Goal: Transaction & Acquisition: Purchase product/service

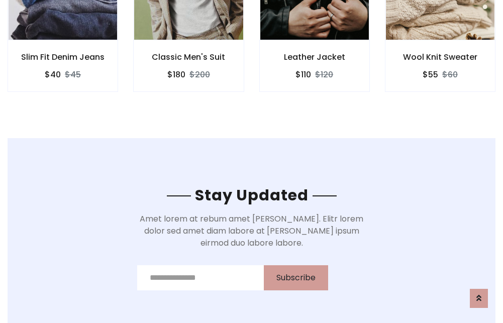
scroll to position [1514, 0]
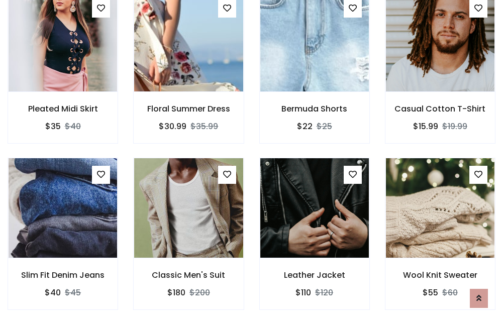
click at [252, 161] on div "Leather Jacket $110 $120" at bounding box center [315, 241] width 126 height 166
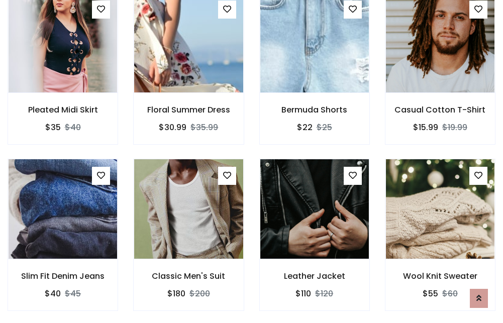
click at [252, 161] on div "Leather Jacket $110 $120" at bounding box center [315, 242] width 126 height 166
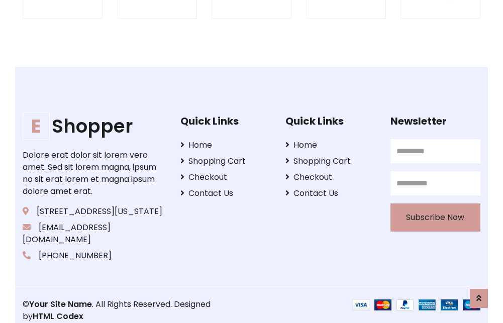
scroll to position [1913, 0]
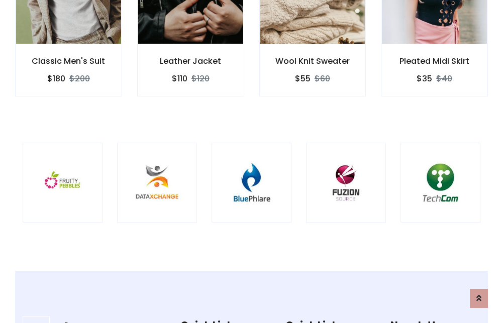
click at [251, 161] on img at bounding box center [251, 182] width 55 height 55
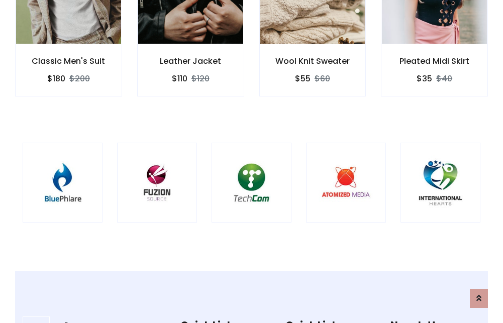
click at [251, 161] on img at bounding box center [251, 182] width 55 height 55
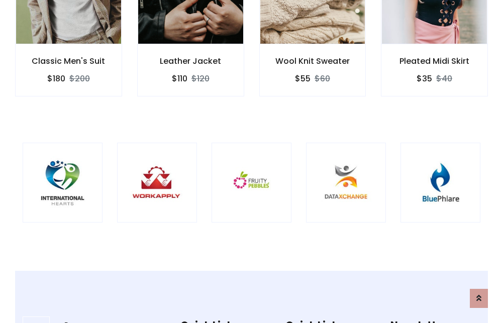
scroll to position [0, 0]
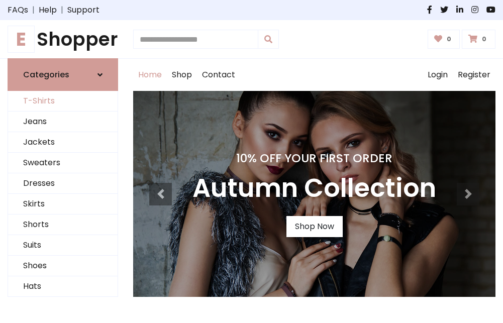
click at [63, 102] on link "T-Shirts" at bounding box center [63, 101] width 110 height 21
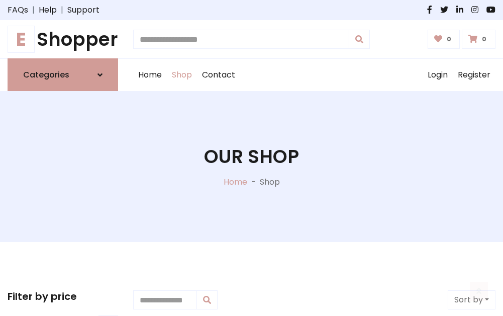
scroll to position [403, 0]
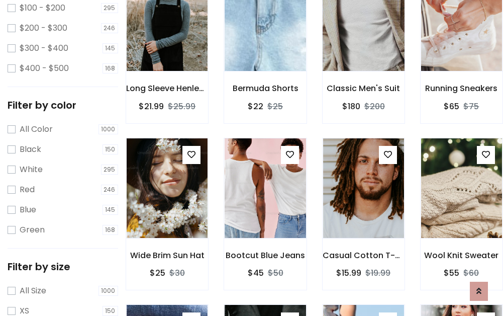
scroll to position [51, 0]
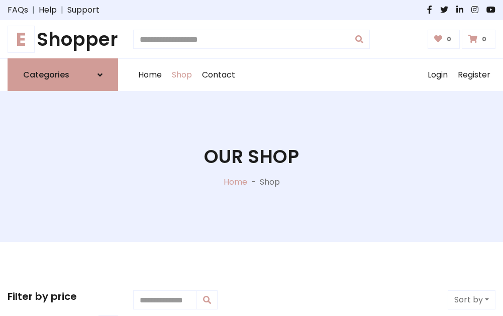
click at [63, 39] on h1 "E Shopper" at bounding box center [63, 39] width 111 height 22
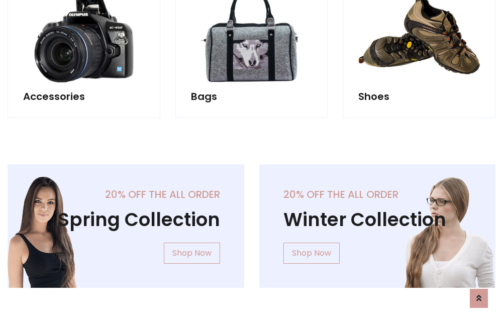
scroll to position [977, 0]
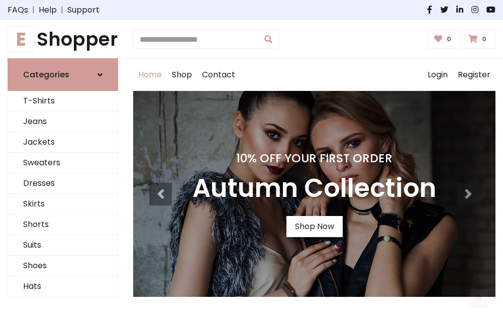
scroll to position [330, 0]
